Goal: Find contact information: Find contact information

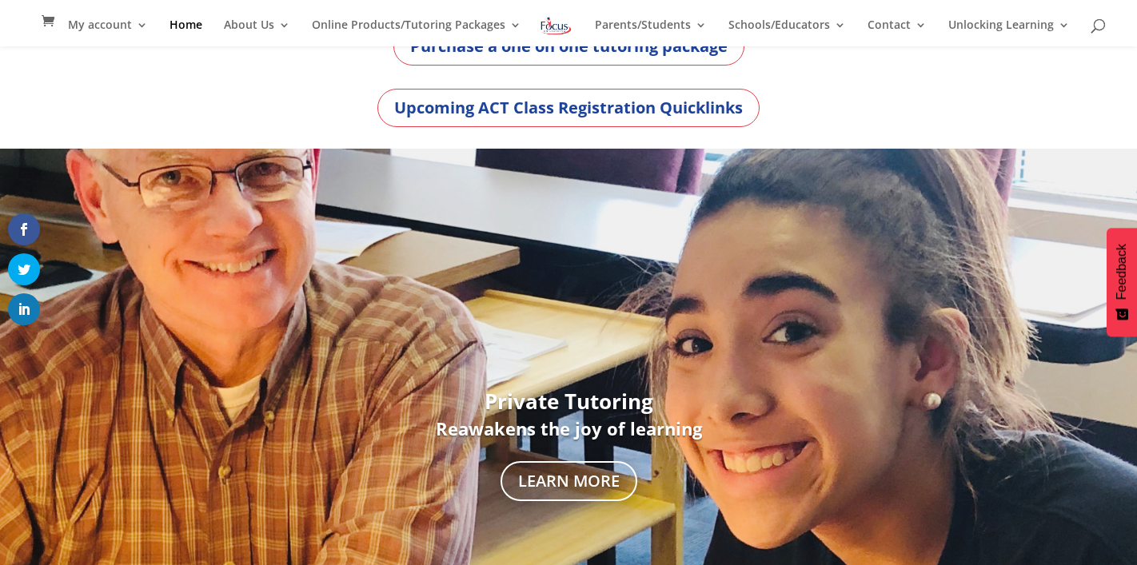
scroll to position [127, 0]
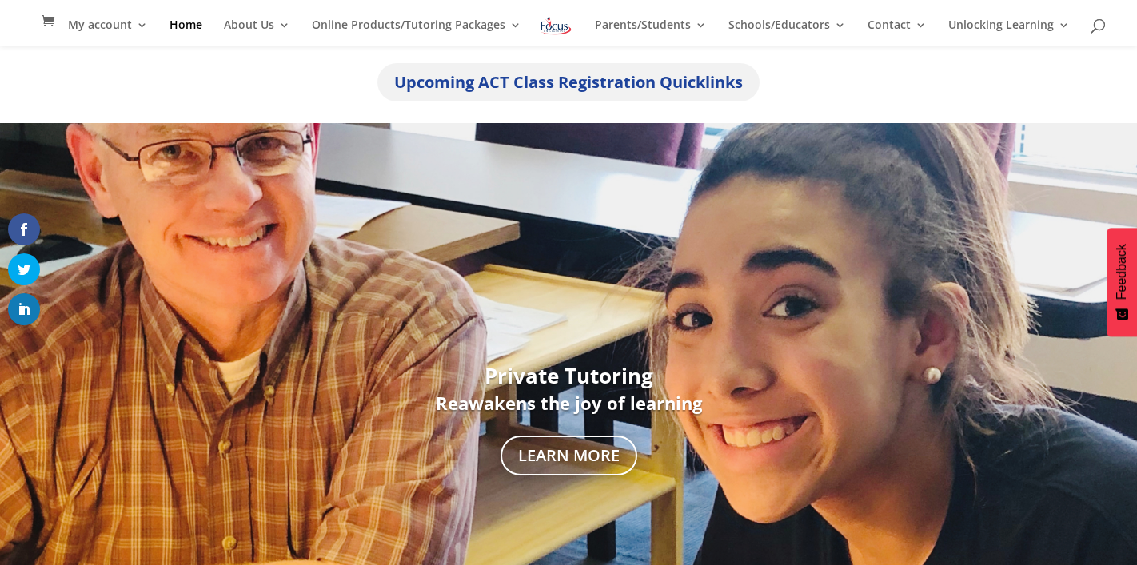
click at [607, 79] on link "Upcoming ACT Class Registration Quicklinks" at bounding box center [568, 82] width 382 height 38
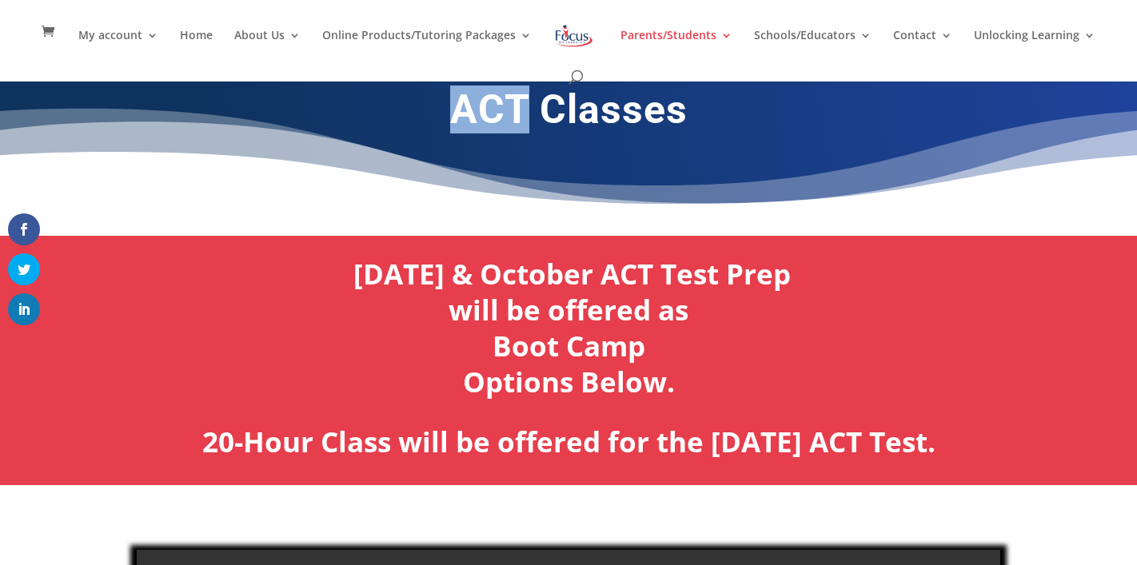
click at [607, 79] on div "ACT Classes" at bounding box center [569, 114] width 864 height 101
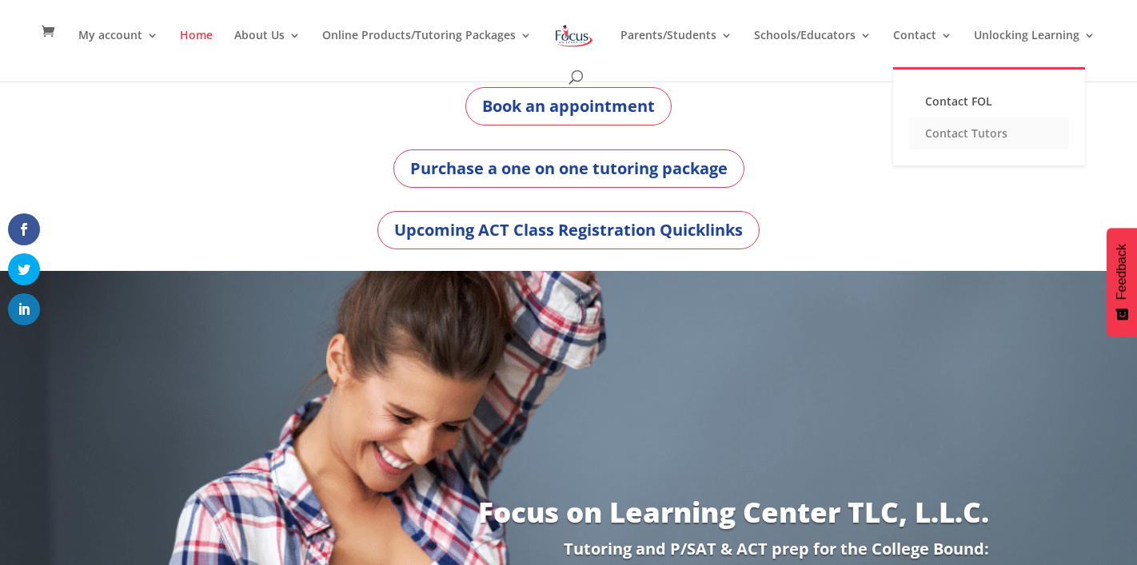
click at [940, 127] on link "Contact Tutors" at bounding box center [989, 134] width 160 height 32
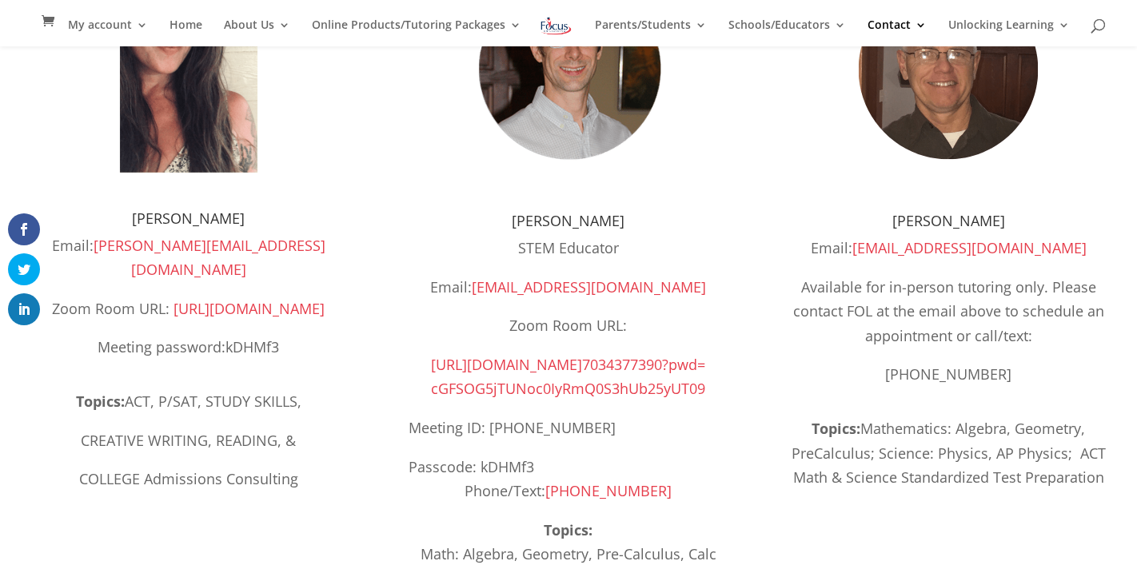
scroll to position [273, 0]
